Goal: Task Accomplishment & Management: Manage account settings

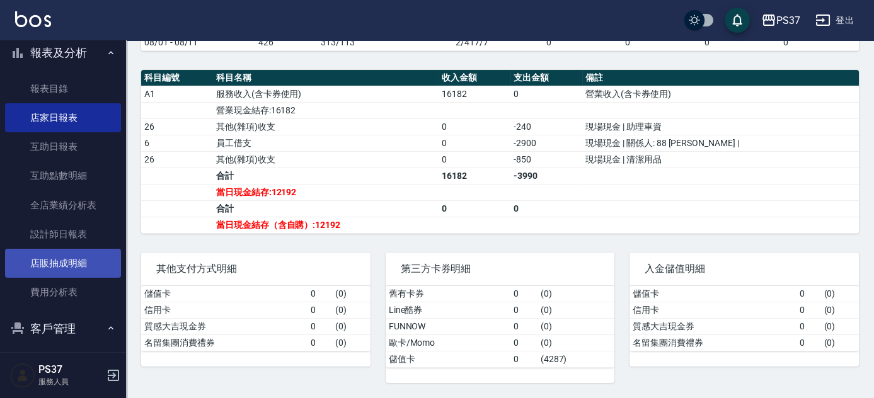
scroll to position [344, 0]
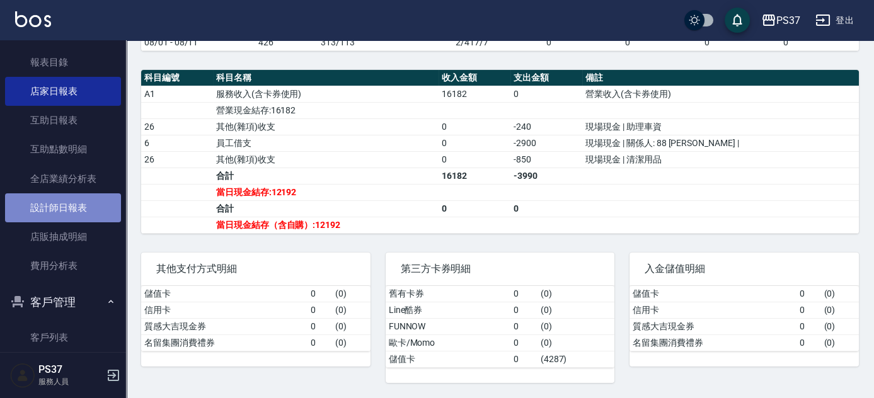
click at [65, 209] on link "設計師日報表" at bounding box center [63, 208] width 116 height 29
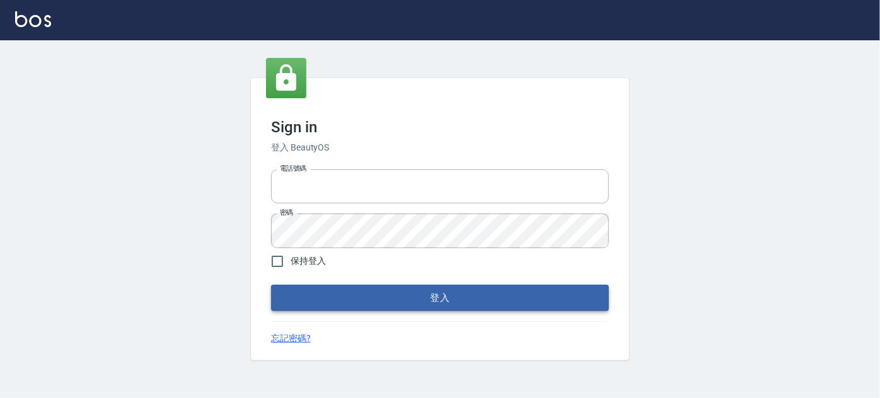
type input "037692666"
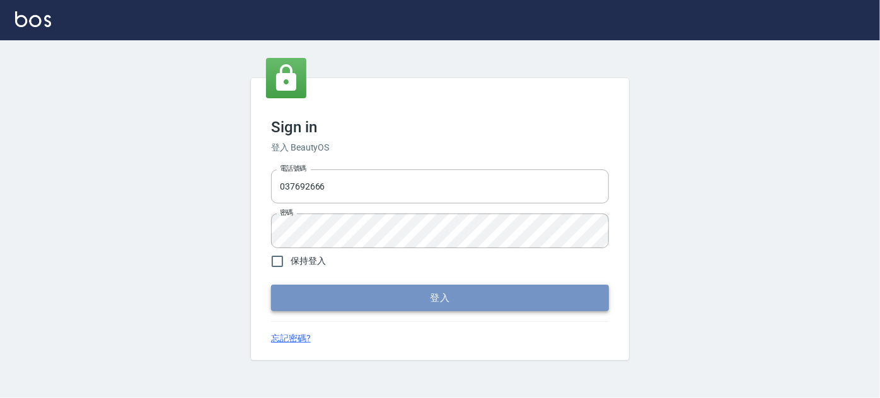
click at [465, 299] on button "登入" at bounding box center [440, 298] width 338 height 26
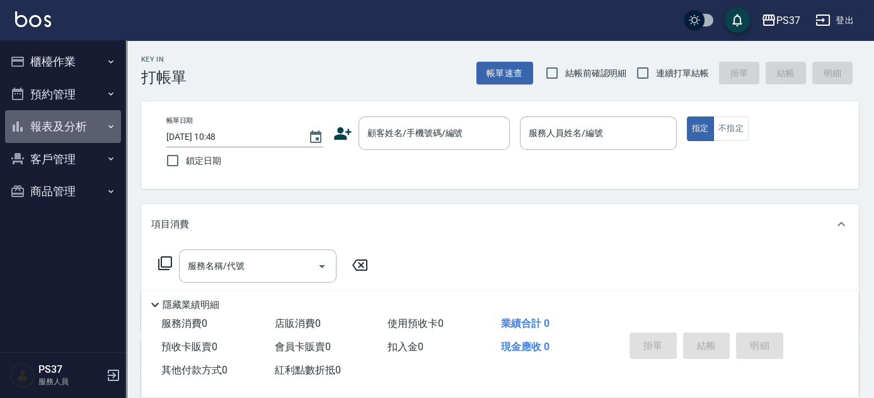
click at [60, 119] on button "報表及分析" at bounding box center [63, 126] width 116 height 33
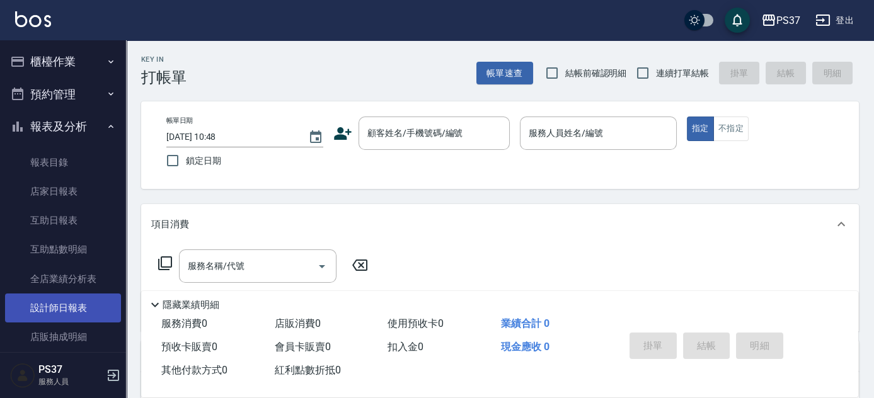
click at [76, 305] on link "設計師日報表" at bounding box center [63, 308] width 116 height 29
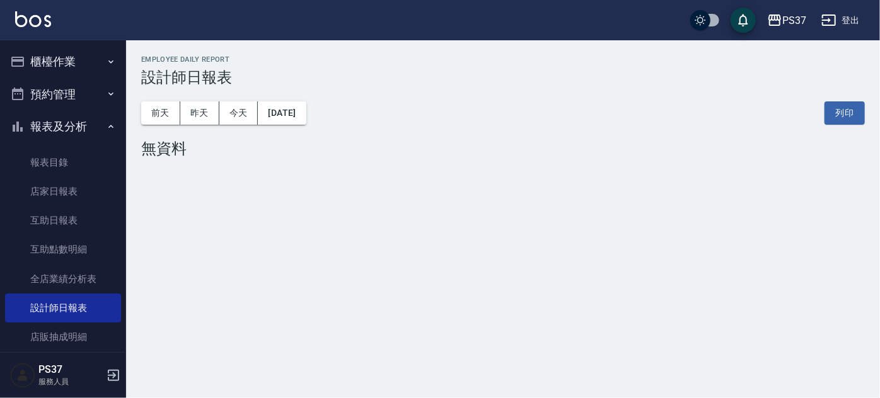
click at [195, 100] on div "[DATE] [DATE] [DATE] [DATE] 列印" at bounding box center [503, 113] width 724 height 54
click at [203, 114] on button "昨天" at bounding box center [199, 112] width 39 height 23
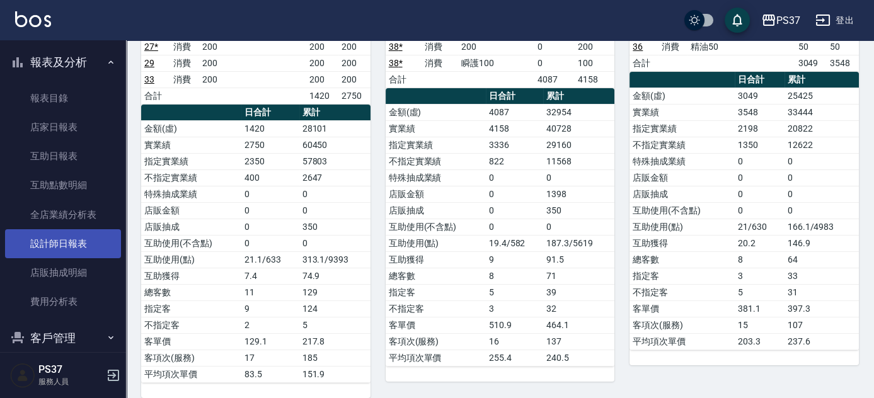
scroll to position [113, 0]
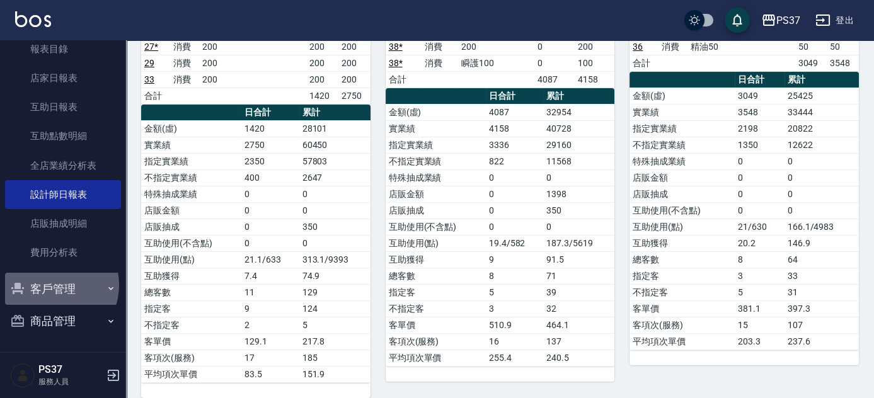
click at [53, 285] on button "客戶管理" at bounding box center [63, 289] width 116 height 33
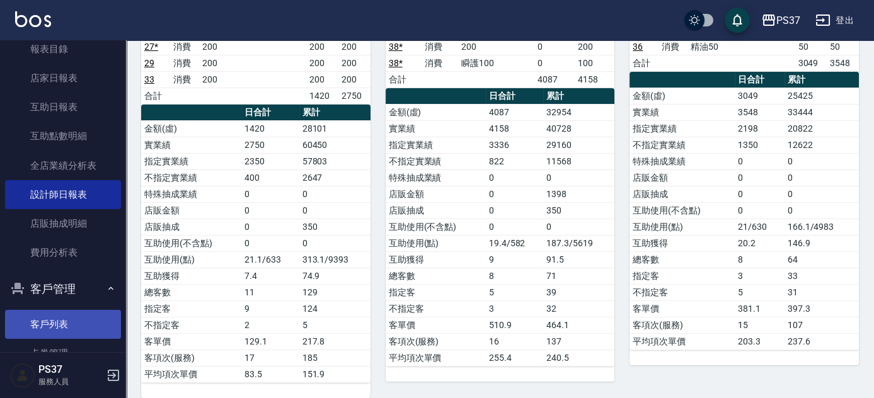
click at [58, 321] on link "客戶列表" at bounding box center [63, 324] width 116 height 29
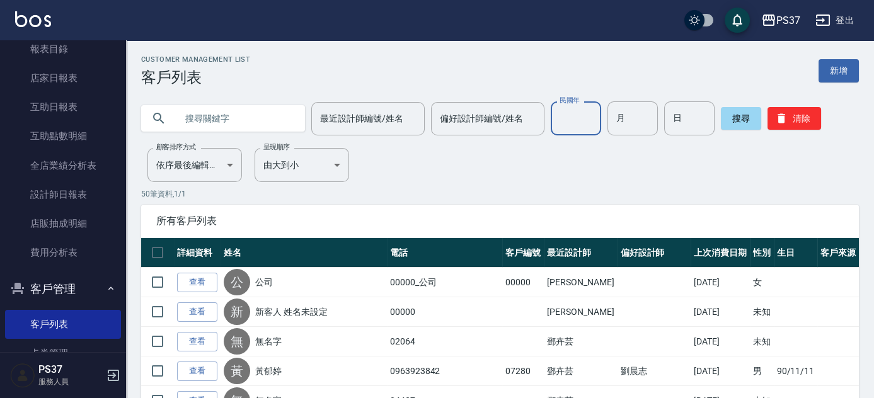
click at [572, 120] on input "民國年" at bounding box center [576, 118] width 50 height 34
type input "80"
type input "01"
type input "06"
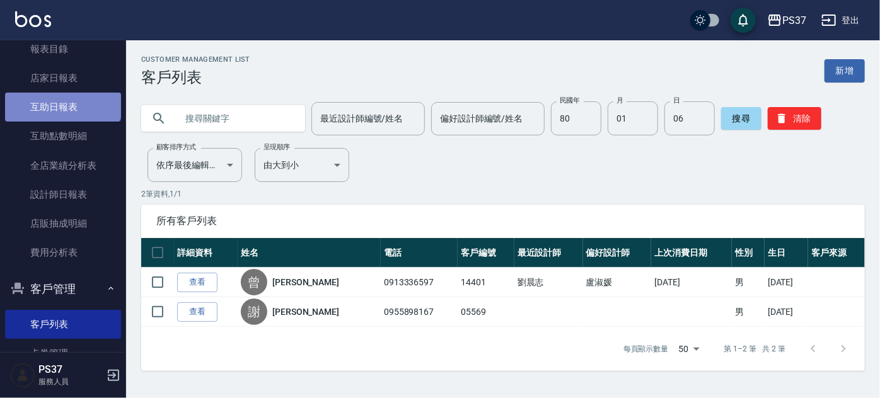
click at [62, 98] on link "互助日報表" at bounding box center [63, 107] width 116 height 29
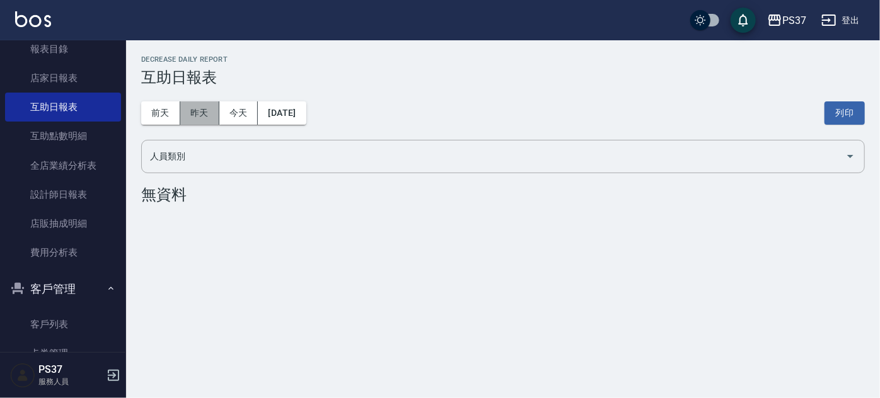
click at [202, 115] on button "昨天" at bounding box center [199, 112] width 39 height 23
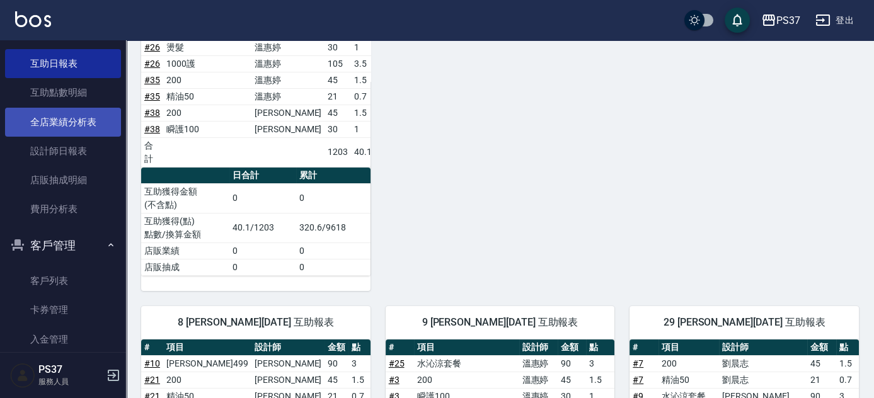
scroll to position [211, 0]
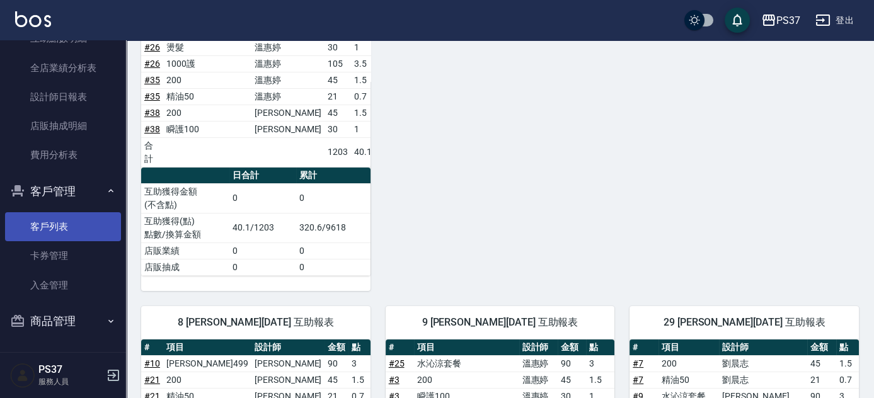
click at [65, 233] on link "客戶列表" at bounding box center [63, 226] width 116 height 29
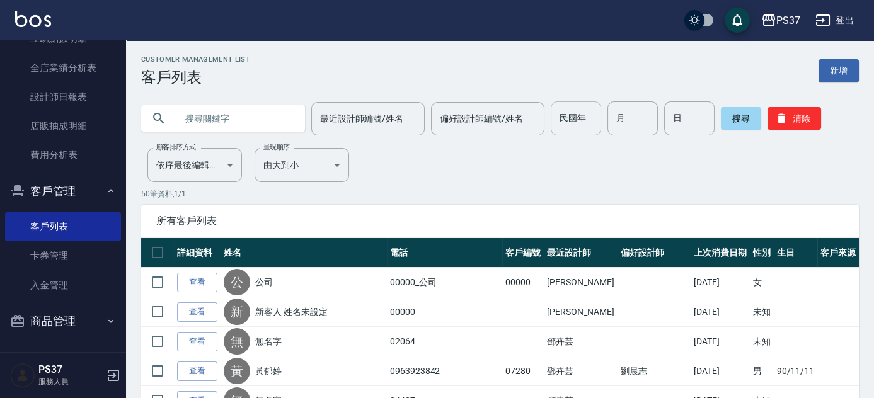
click at [562, 119] on input "民國年" at bounding box center [576, 118] width 50 height 34
type input "60"
type input "12"
